Goal: Transaction & Acquisition: Purchase product/service

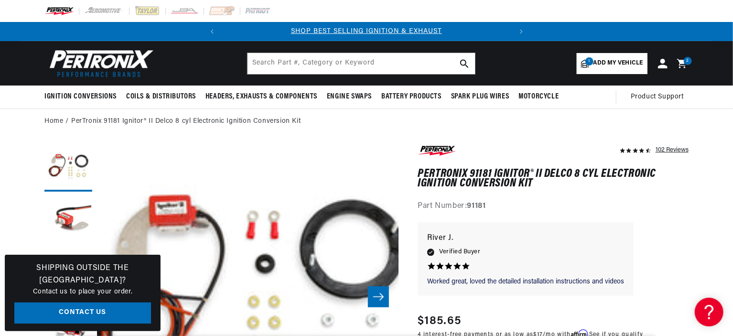
click at [684, 63] on icon at bounding box center [681, 63] width 9 height 9
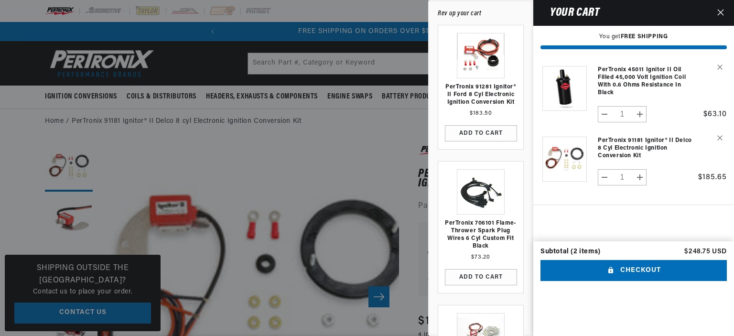
click at [603, 114] on button "Decrease quantity for PerTronix 45011 Ignitor II Oil Filled 45,000 Volt Ignitio…" at bounding box center [605, 114] width 13 height 16
type input "0"
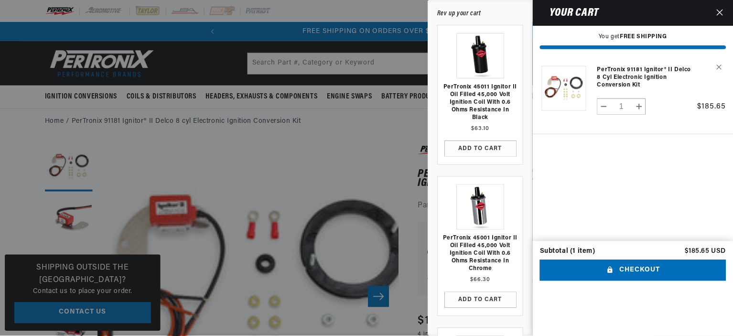
scroll to position [0, 290]
click at [721, 10] on icon "Close" at bounding box center [721, 12] width 7 height 7
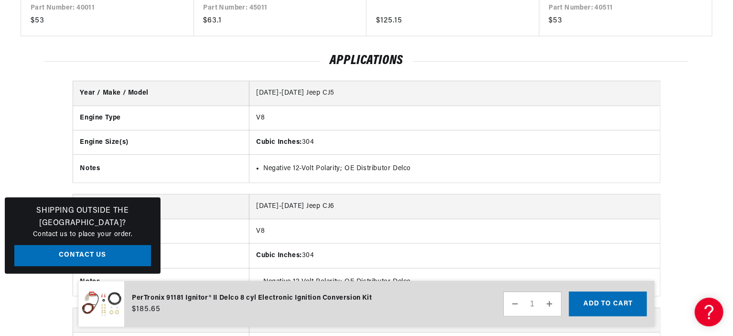
scroll to position [0, 283]
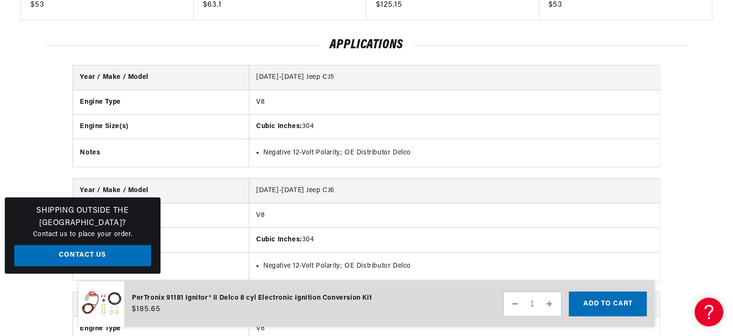
click at [178, 90] on th "Engine Type" at bounding box center [161, 102] width 176 height 24
click at [314, 115] on td "Cubic Inches: 304" at bounding box center [455, 127] width 411 height 24
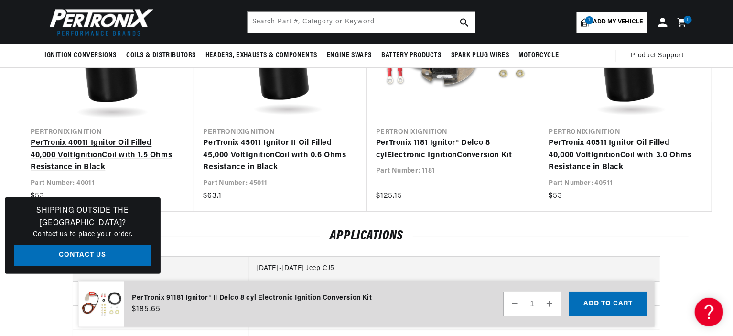
click at [78, 137] on link "PerTronix 40011 Ignitor Oil Filled 40,000 Volt Ignition Coil with 1.5 Ohms Resi…" at bounding box center [103, 155] width 144 height 37
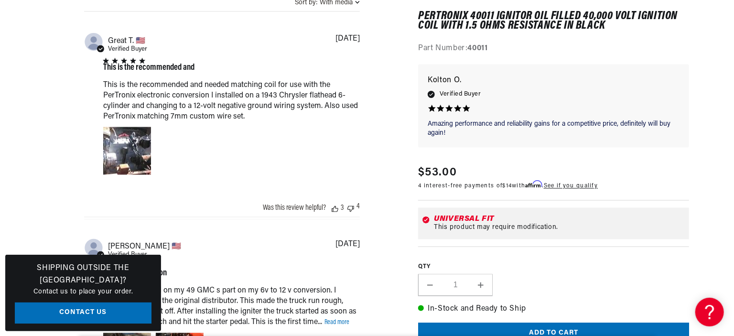
scroll to position [829, 0]
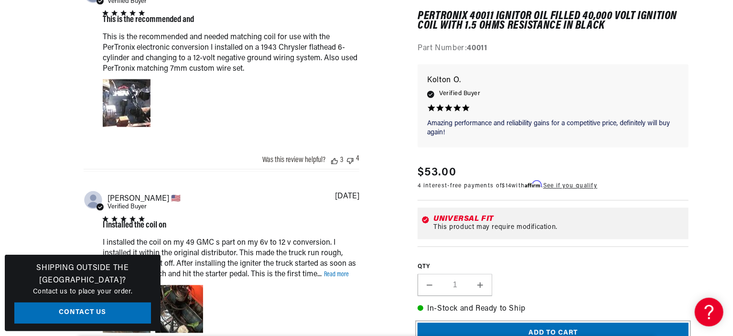
click at [571, 328] on button "Add to cart" at bounding box center [553, 334] width 271 height 22
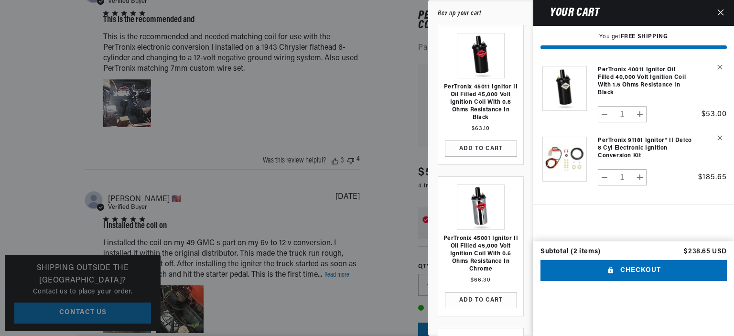
scroll to position [0, 0]
click at [318, 297] on div at bounding box center [367, 168] width 734 height 336
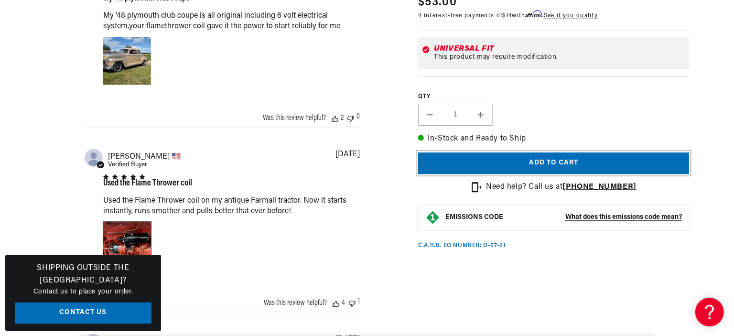
scroll to position [1267, 0]
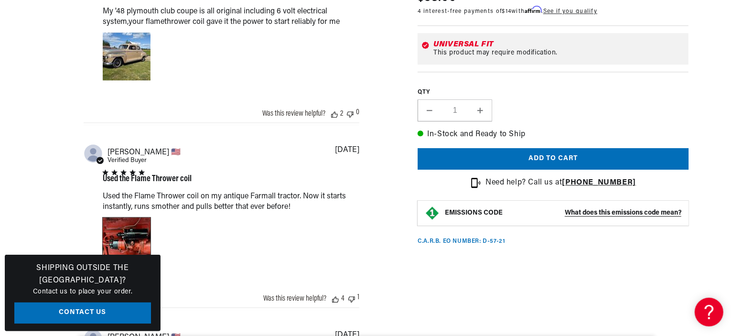
click at [119, 240] on div "Image of Review by Ken M. on November 16, 22 number 1" at bounding box center [127, 242] width 48 height 48
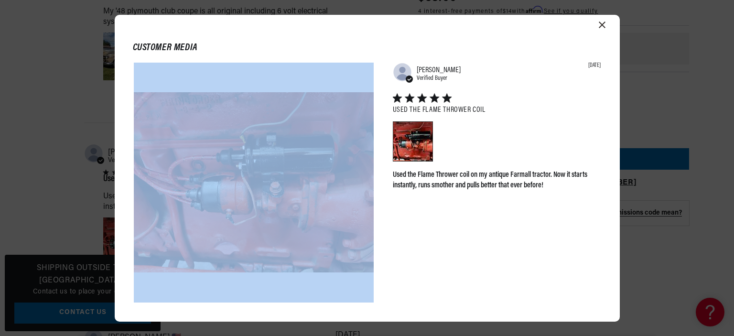
click at [120, 240] on section "Abstract user icon Ken M. Verified Buyer 11/16/22 Used the Flame Thrower coil U…" at bounding box center [367, 192] width 505 height 259
click at [596, 23] on header "Customer media" at bounding box center [367, 42] width 505 height 39
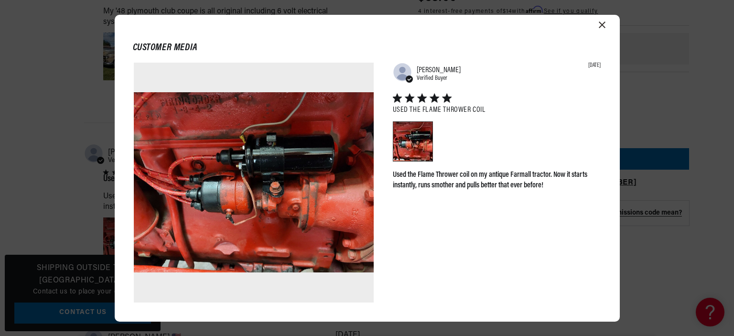
click at [600, 23] on icon "Close modal" at bounding box center [602, 25] width 7 height 7
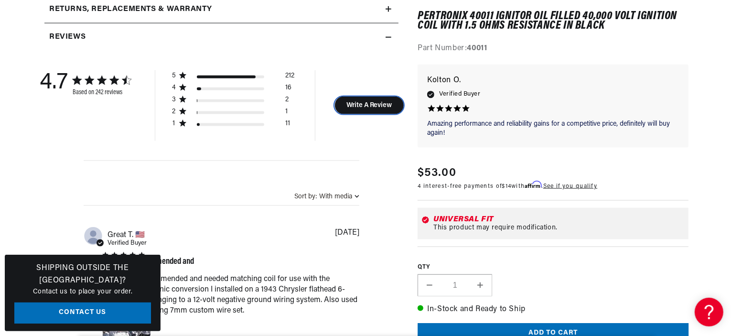
scroll to position [0, 38]
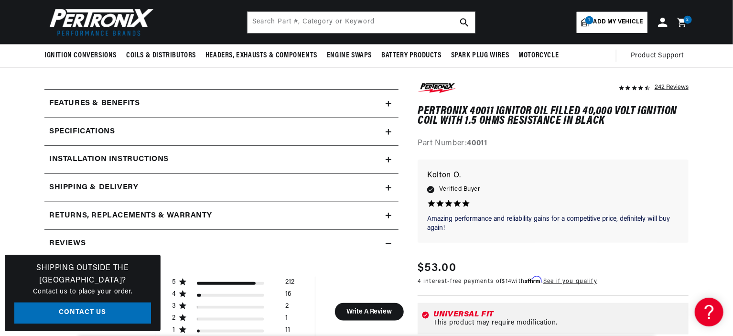
click at [686, 21] on div "2 2 items" at bounding box center [688, 20] width 8 height 8
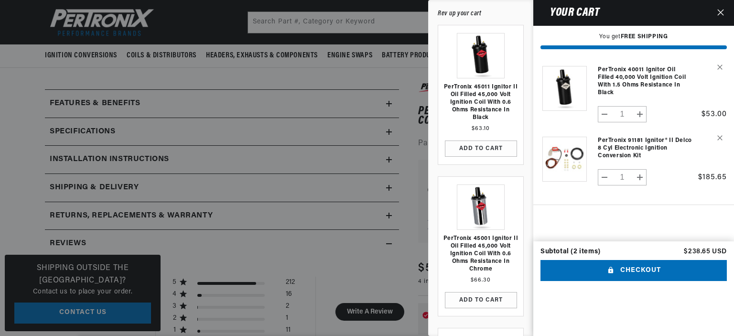
scroll to position [0, 0]
click at [641, 282] on button "Checkout" at bounding box center [634, 271] width 186 height 22
